Goal: Information Seeking & Learning: Learn about a topic

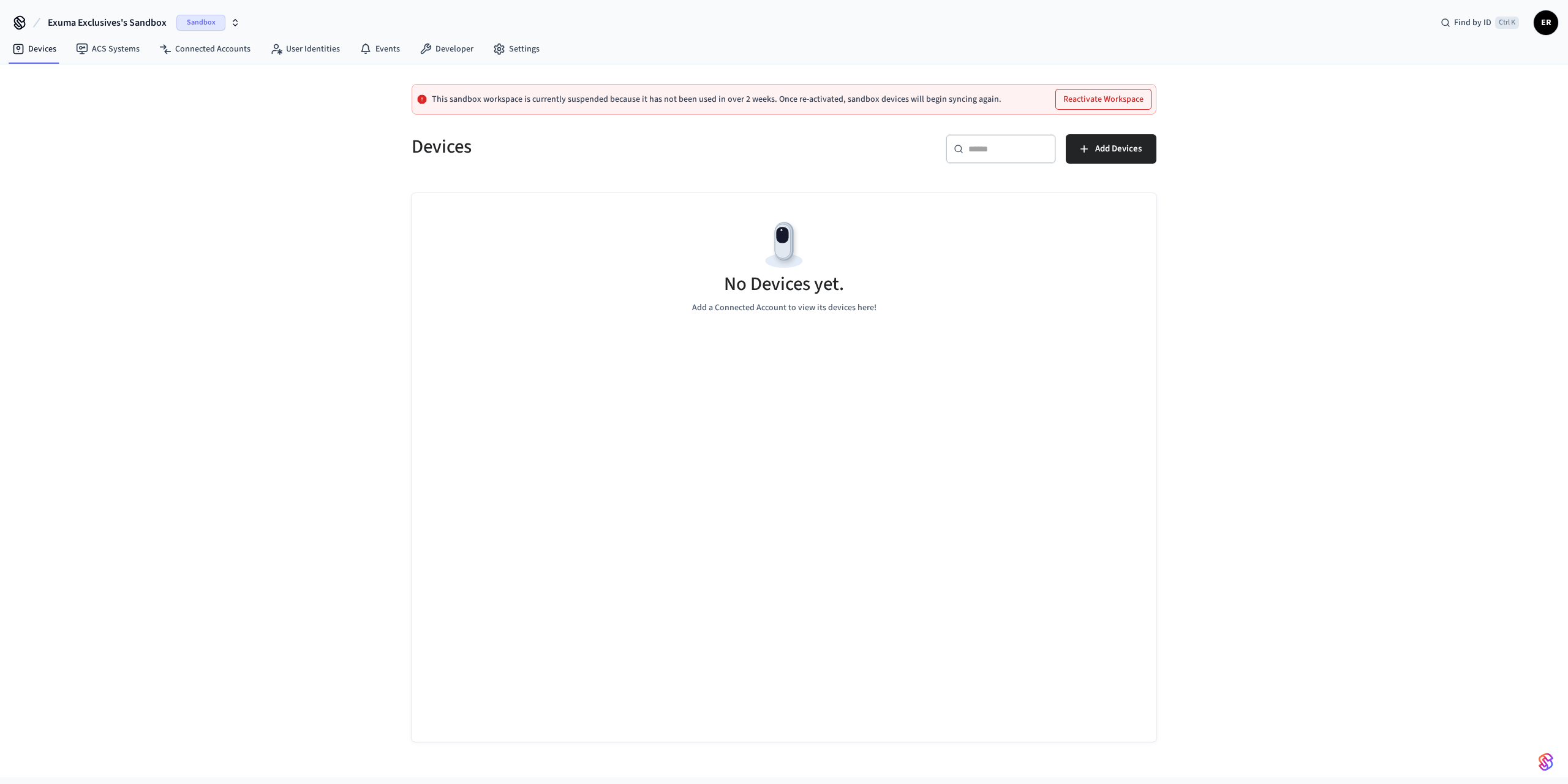
click at [240, 22] on icon "button" at bounding box center [235, 22] width 10 height 10
click at [121, 77] on span "Exuma Exclusives" at bounding box center [100, 79] width 65 height 12
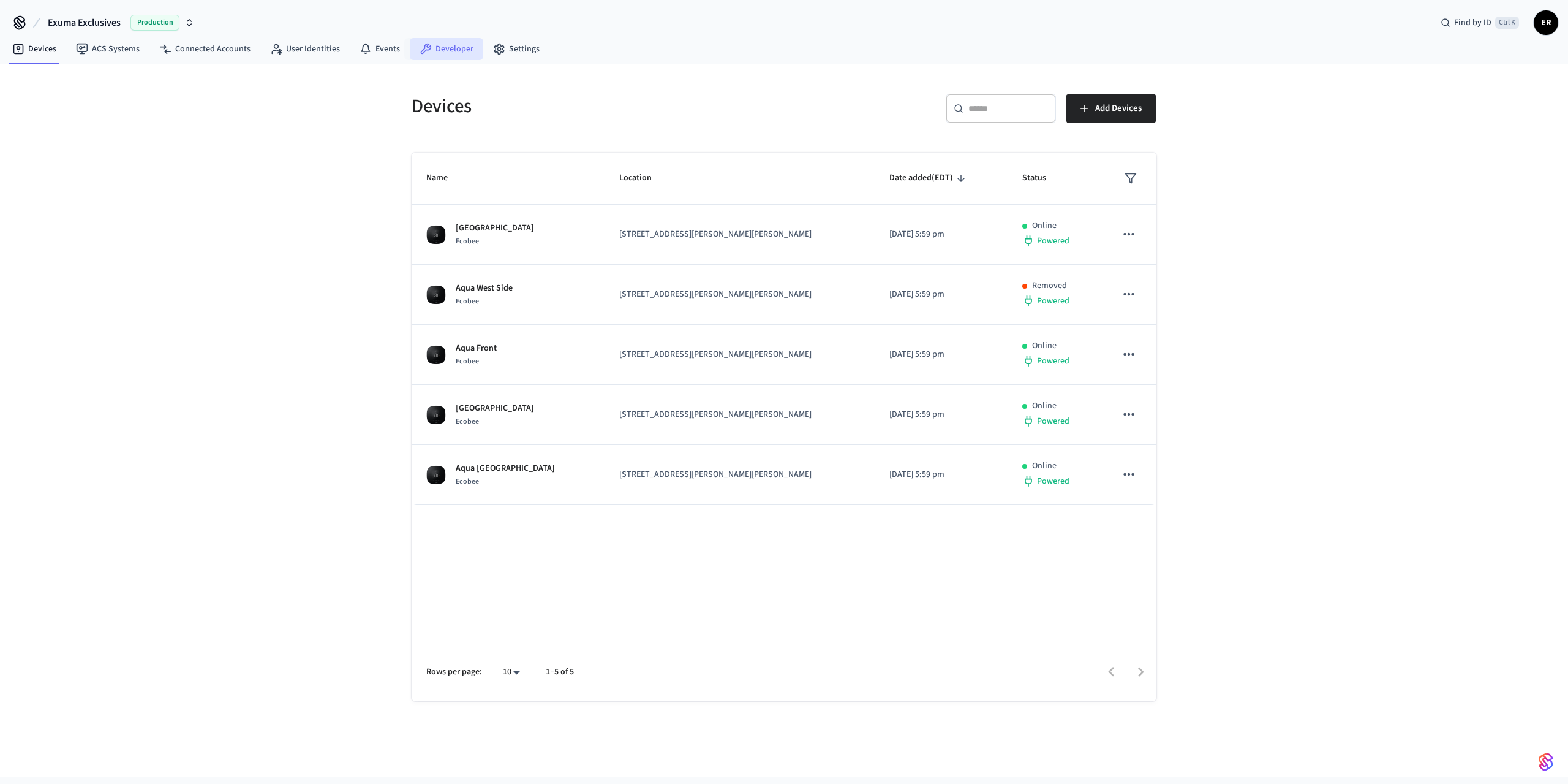
click at [446, 52] on link "Developer" at bounding box center [447, 49] width 74 height 22
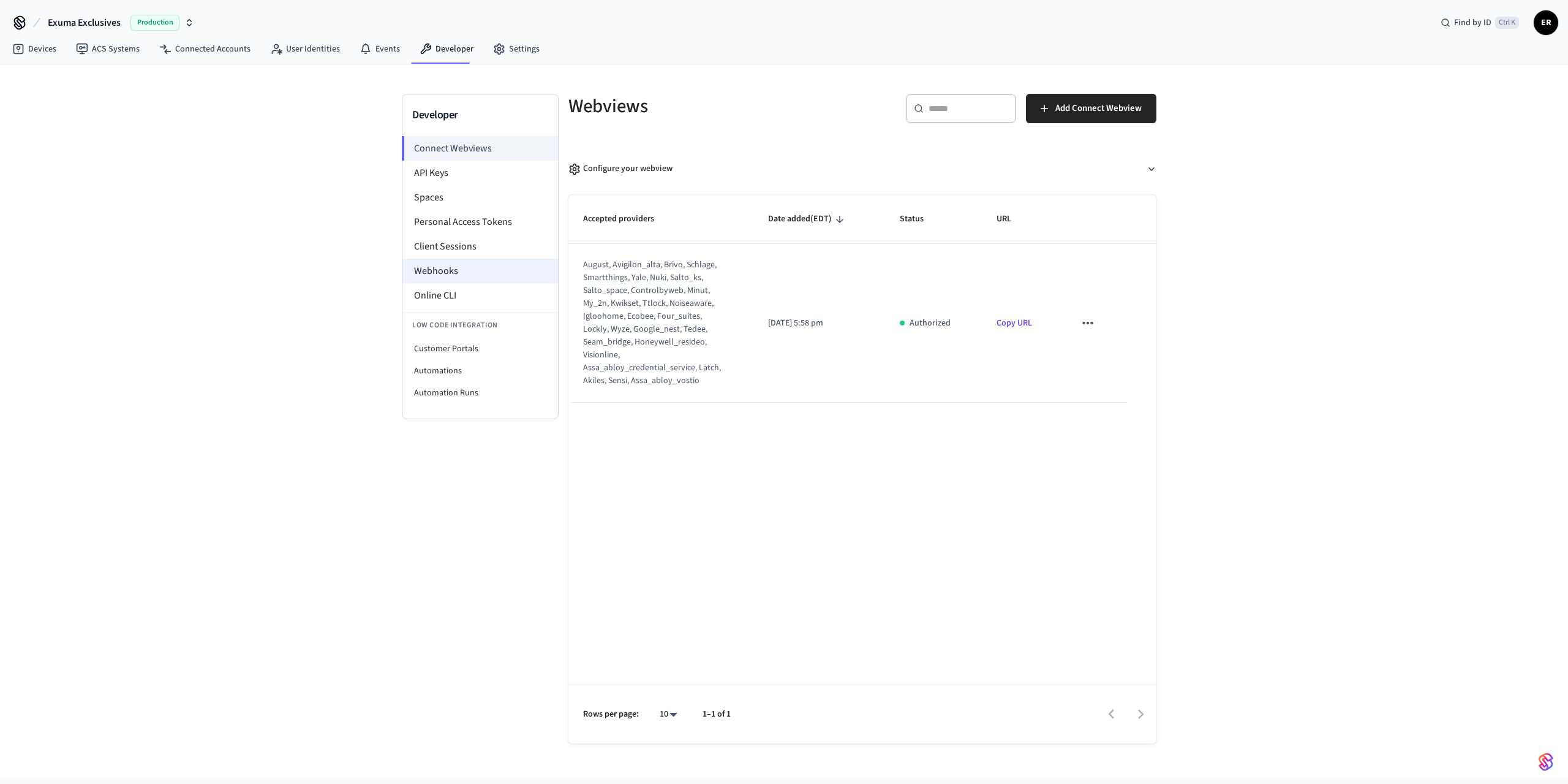
click at [444, 278] on li "Webhooks" at bounding box center [480, 271] width 156 height 25
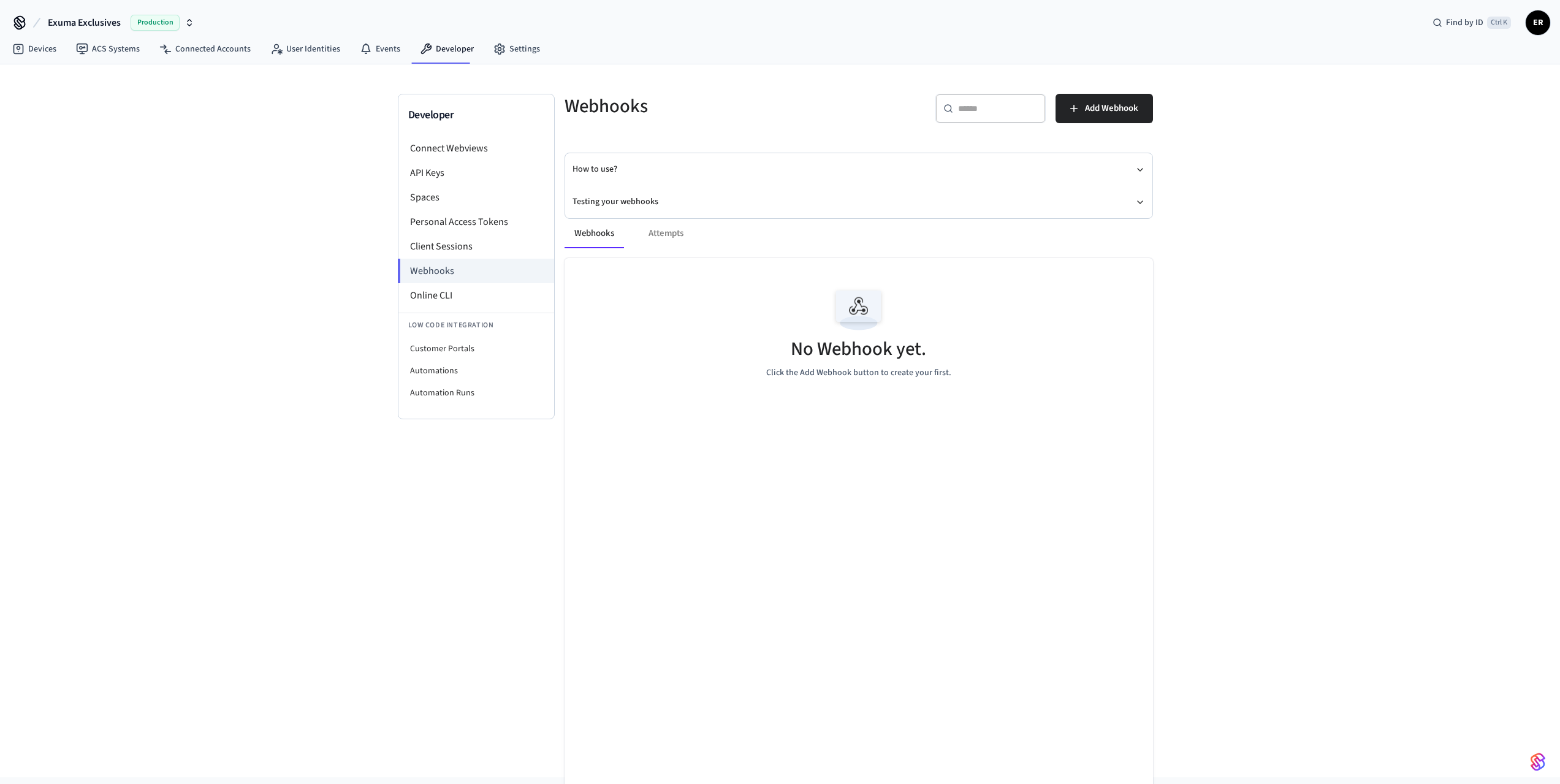
click at [648, 235] on div "Webhooks Attempts" at bounding box center [859, 233] width 588 height 29
click at [654, 235] on div "Webhooks Attempts" at bounding box center [859, 233] width 588 height 29
click at [370, 47] on link "Events" at bounding box center [380, 49] width 60 height 22
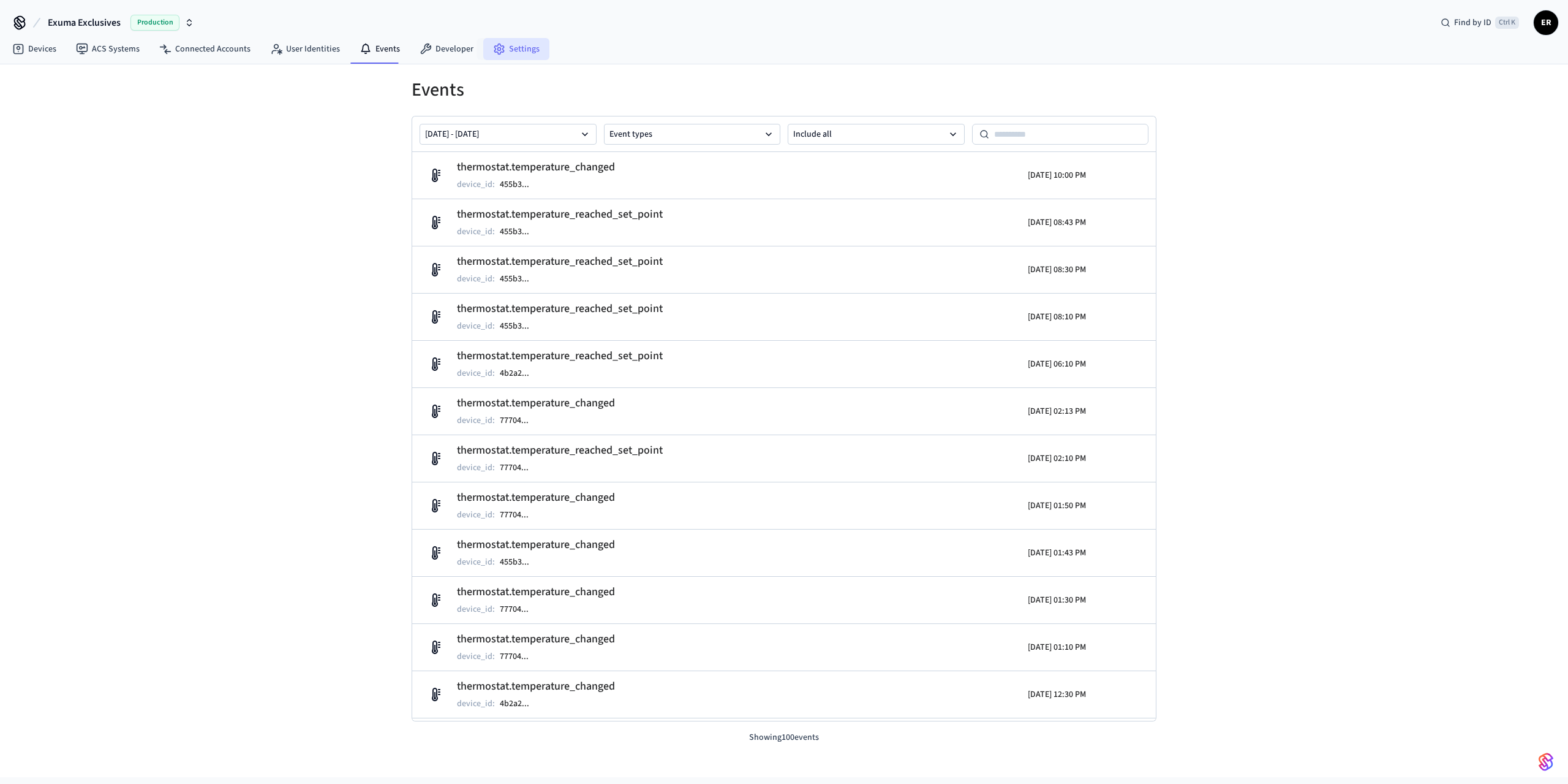
click at [525, 46] on link "Settings" at bounding box center [516, 49] width 66 height 22
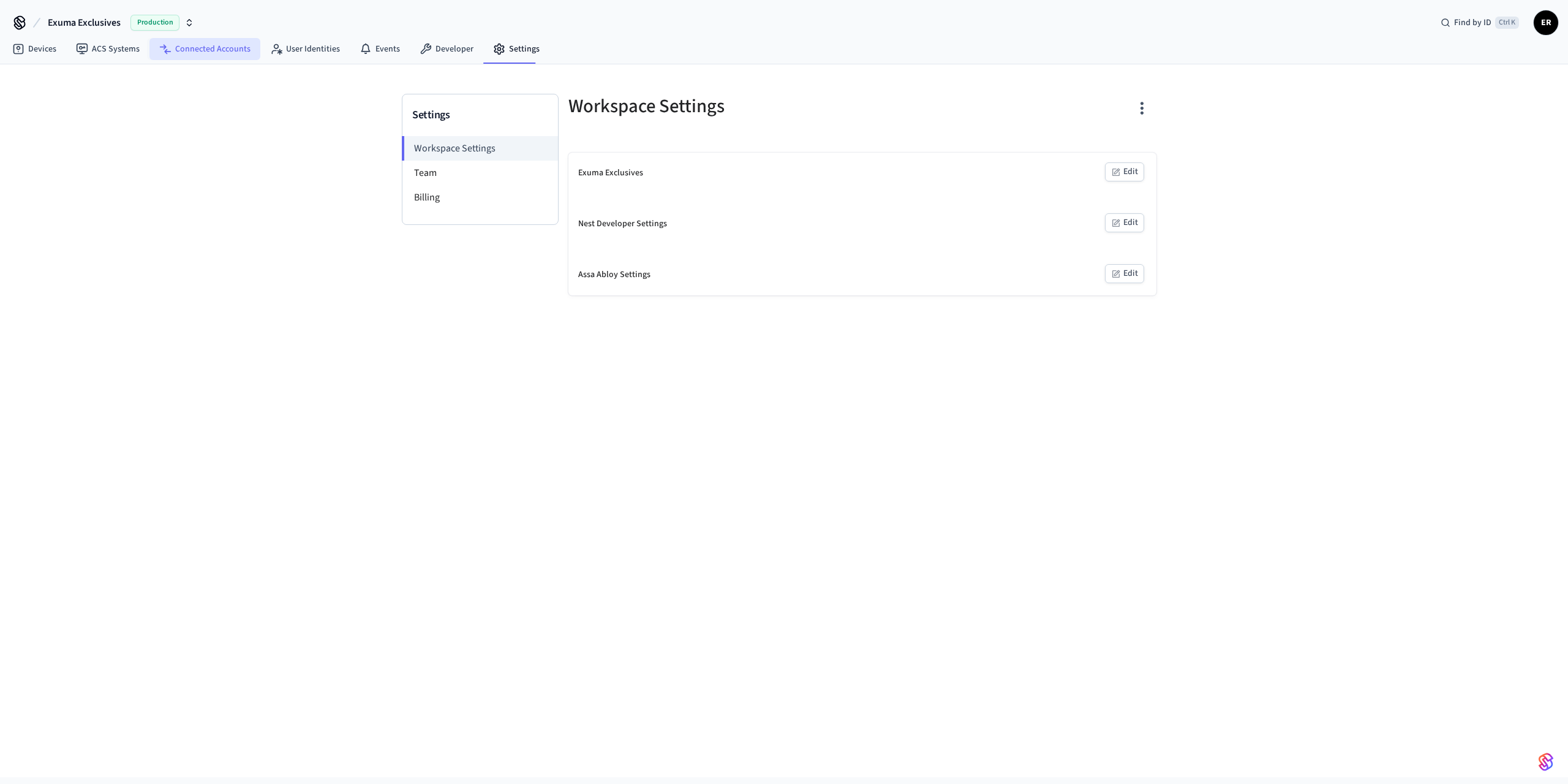
click at [212, 53] on link "Connected Accounts" at bounding box center [205, 49] width 111 height 22
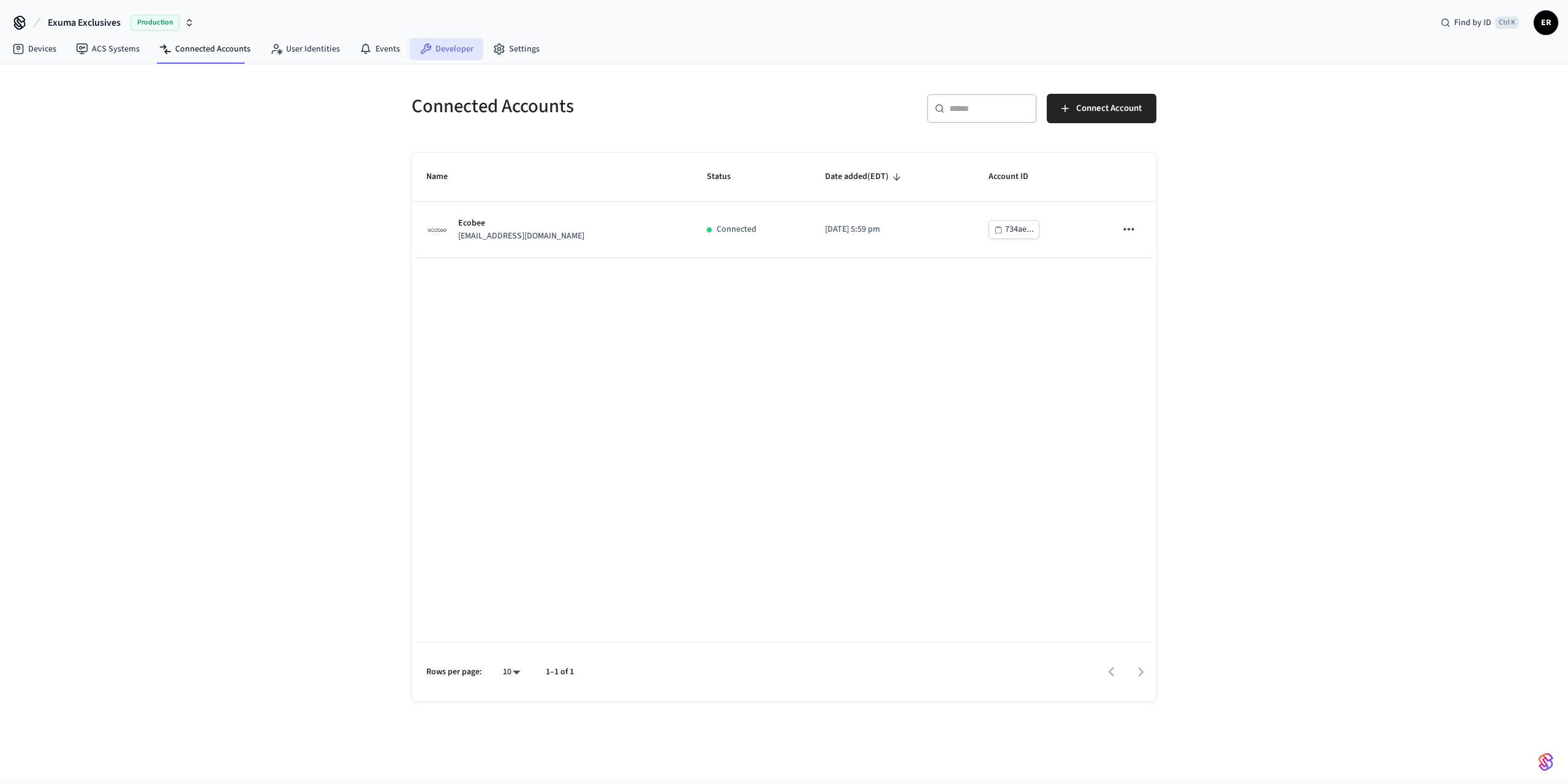
click at [468, 46] on link "Developer" at bounding box center [447, 49] width 74 height 22
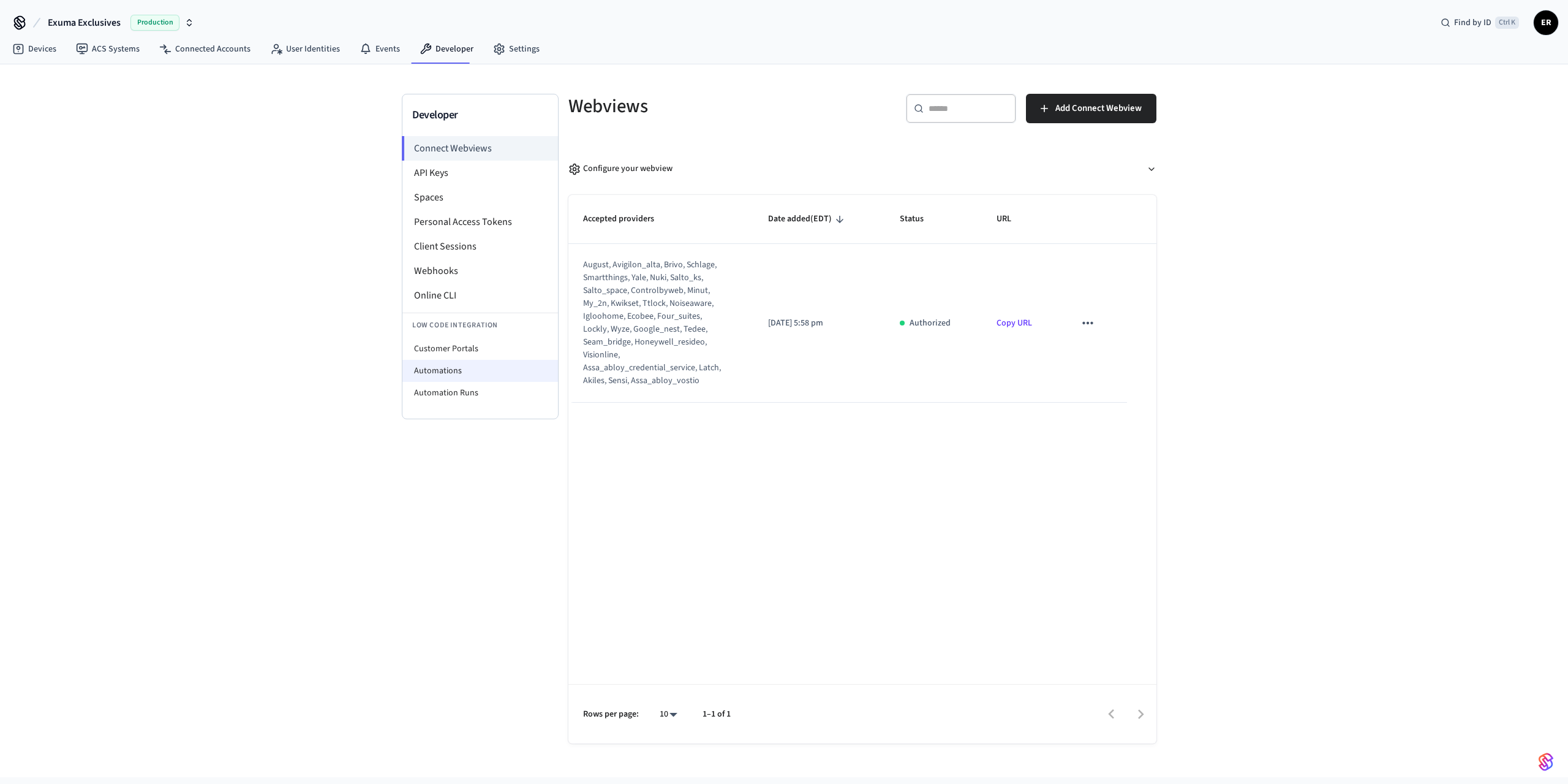
click at [455, 369] on li "Automations" at bounding box center [480, 371] width 156 height 22
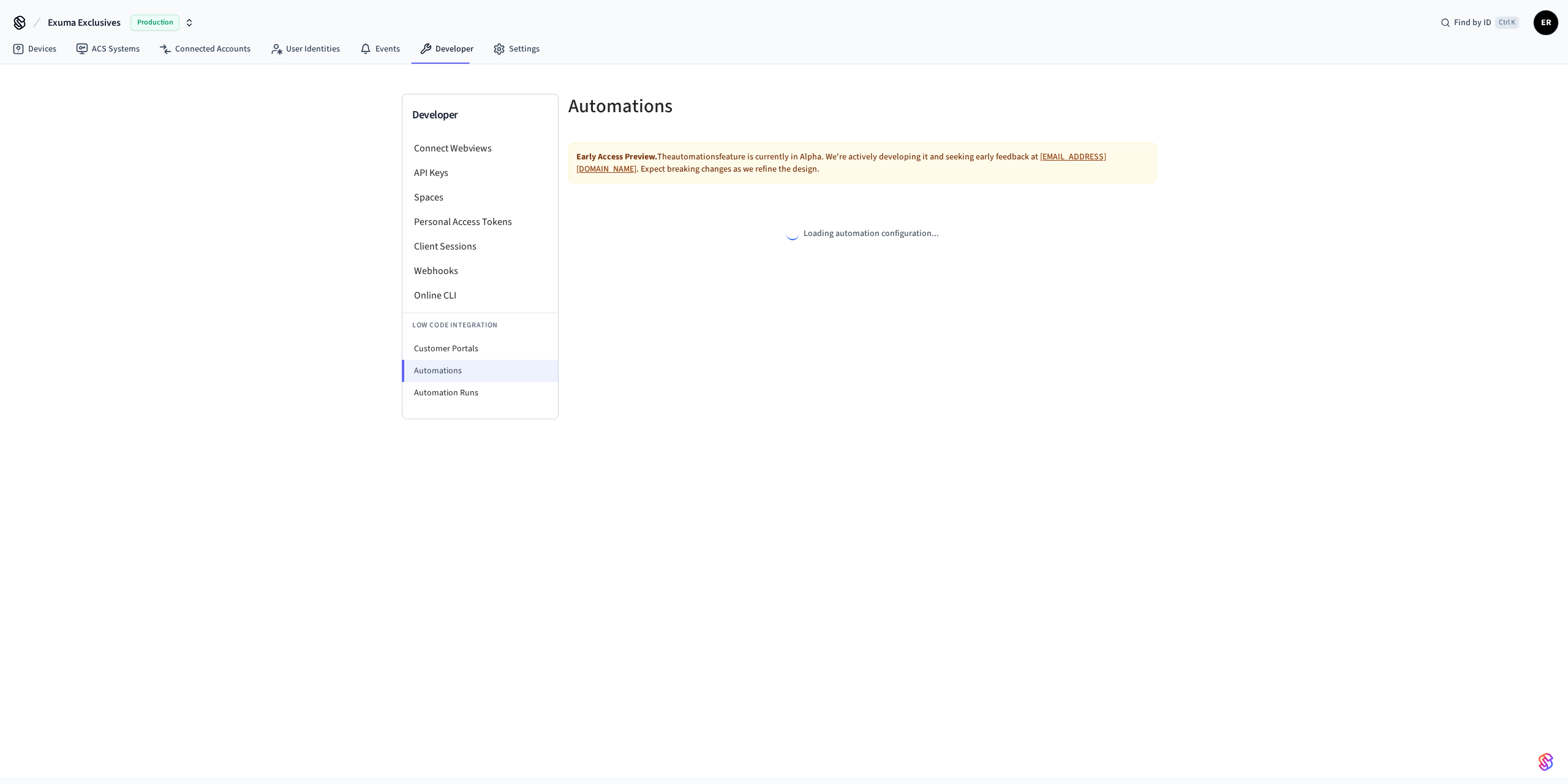
select select "**********"
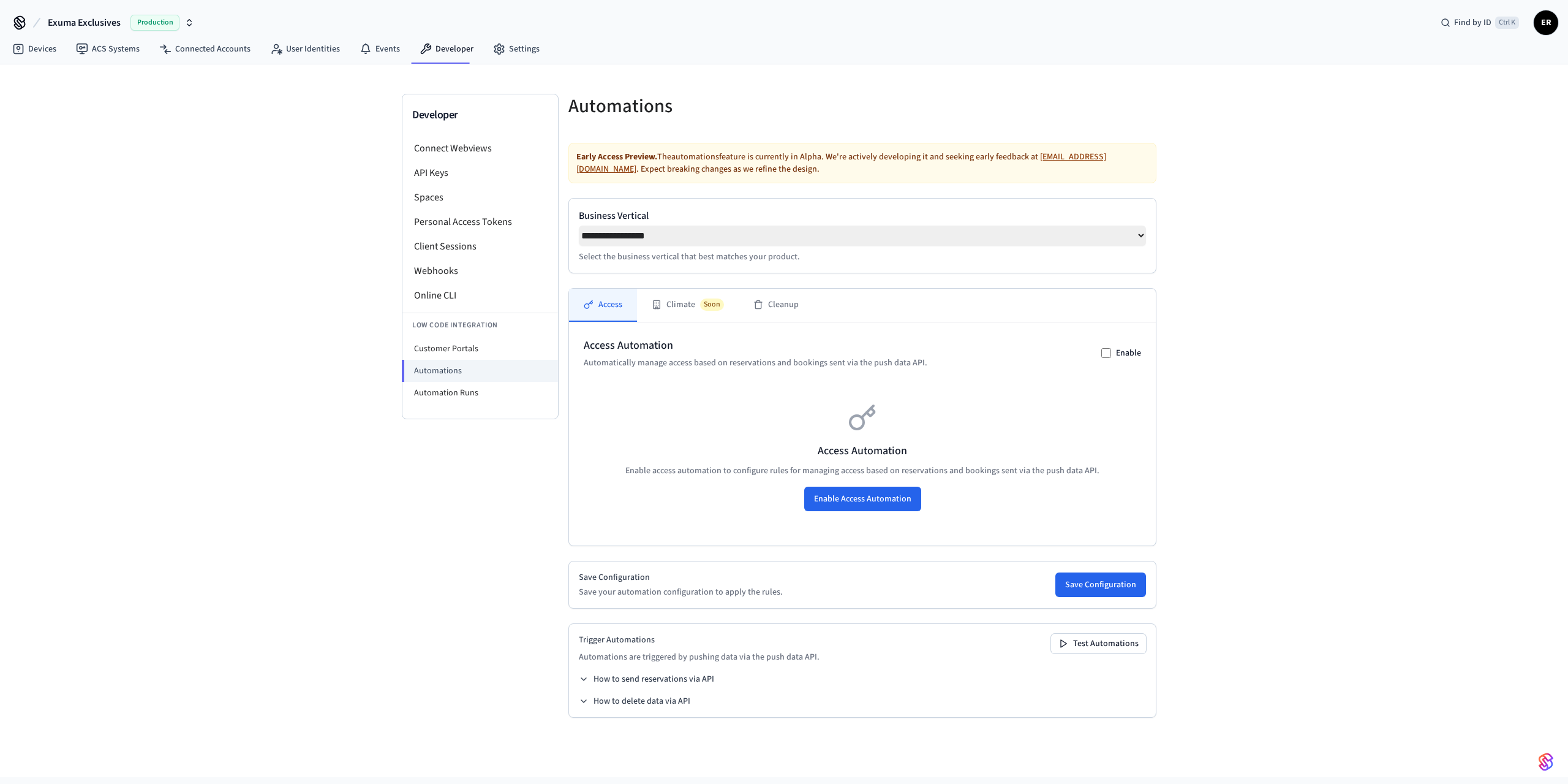
click at [858, 153] on div "Early Access Preview. The automations feature is currently in Alpha. We're acti…" at bounding box center [862, 163] width 588 height 41
click at [669, 312] on button "Climate Soon" at bounding box center [688, 305] width 102 height 33
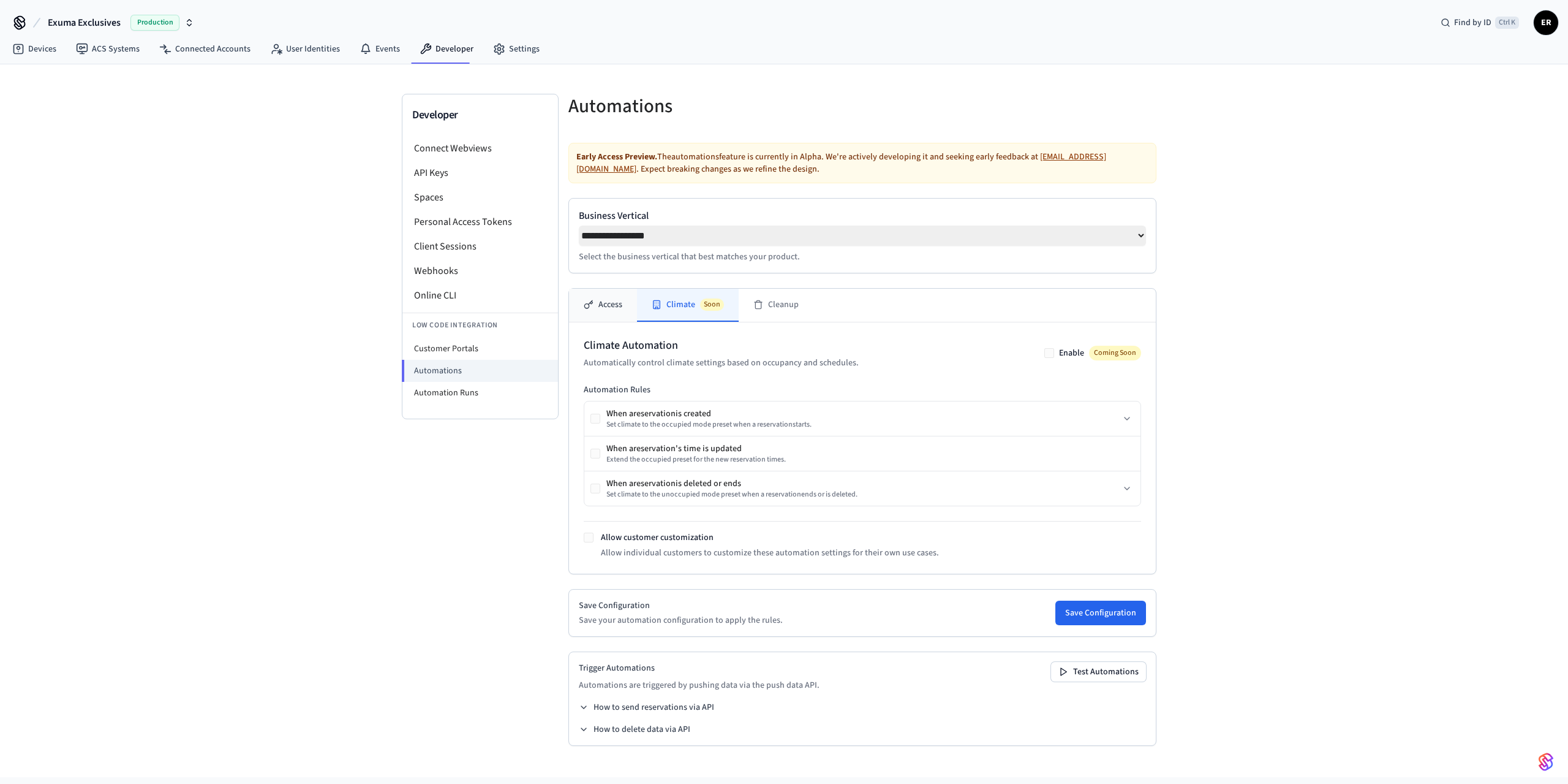
click at [611, 305] on button "Access" at bounding box center [603, 305] width 68 height 33
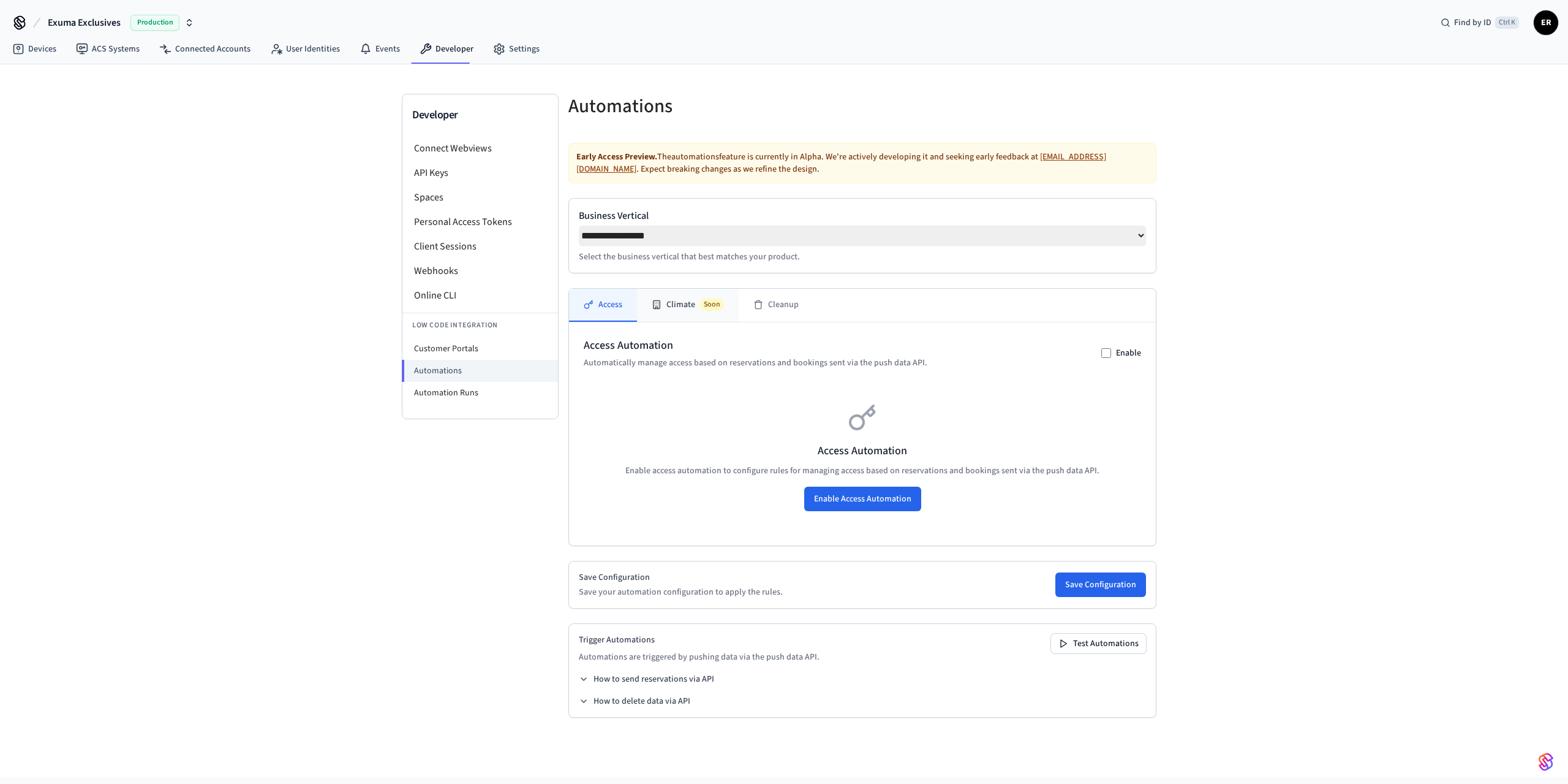
click at [676, 303] on button "Climate Soon" at bounding box center [688, 305] width 102 height 33
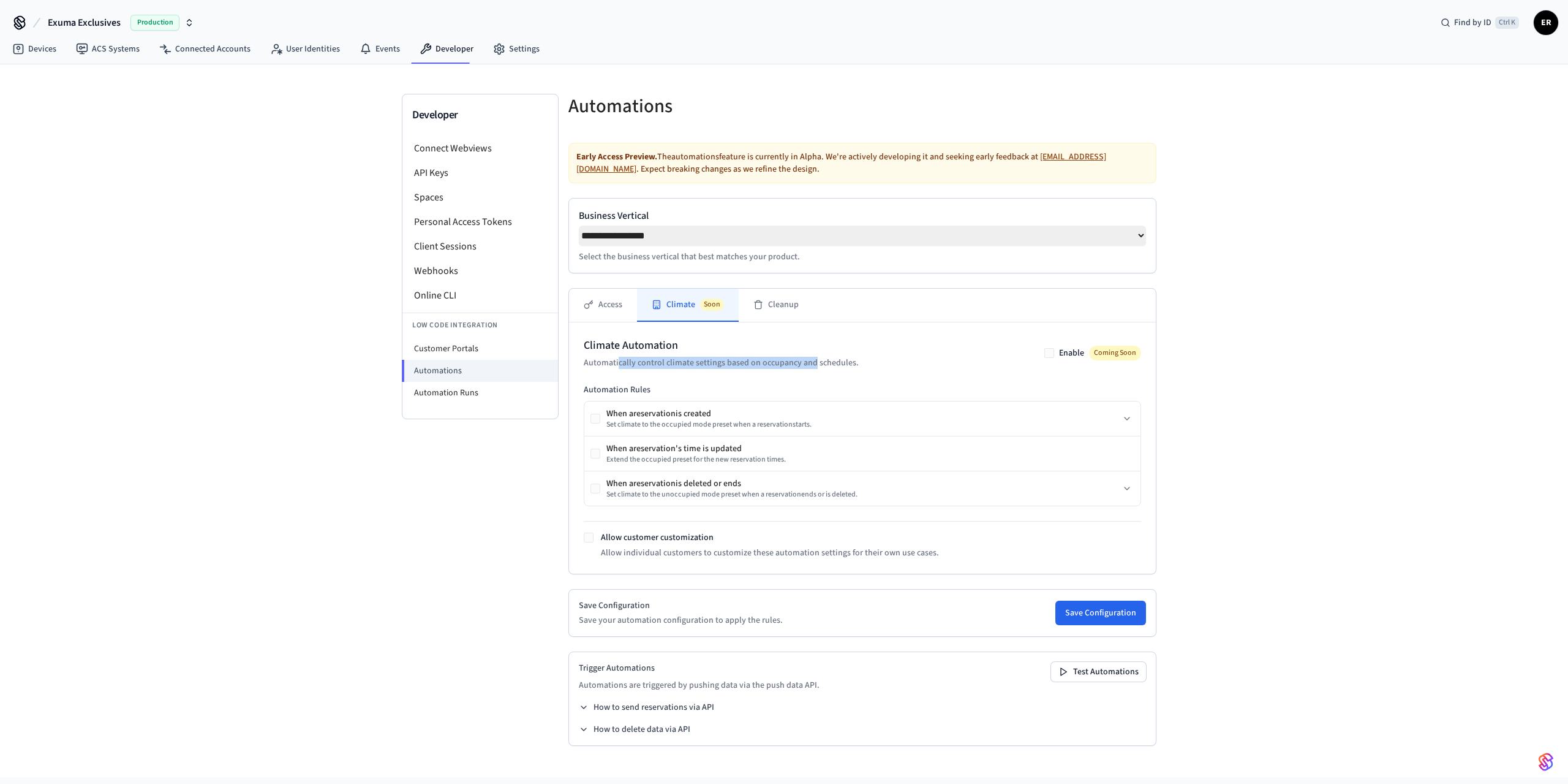
drag, startPoint x: 618, startPoint y: 370, endPoint x: 822, endPoint y: 362, distance: 204.2
click at [813, 364] on p "Automatically control climate settings based on occupancy and schedules." at bounding box center [721, 362] width 275 height 12
click at [336, 307] on div "**********" at bounding box center [784, 420] width 1568 height 713
